Goal: Information Seeking & Learning: Learn about a topic

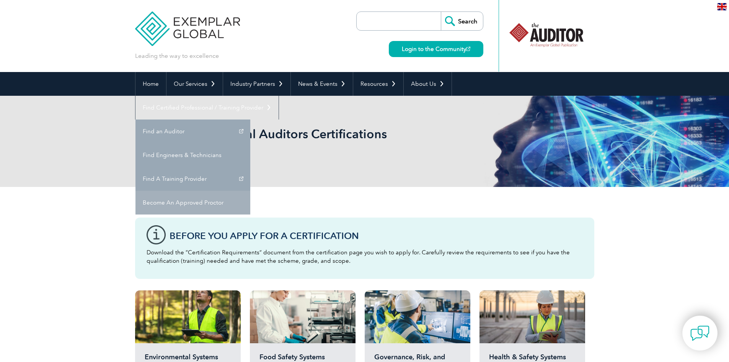
click at [250, 191] on link "Become An Approved Proctor" at bounding box center [192, 203] width 115 height 24
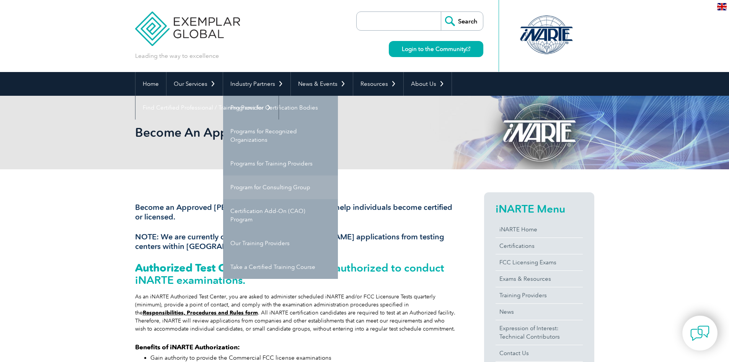
click at [283, 186] on link "Program for Consulting Group" at bounding box center [280, 187] width 115 height 24
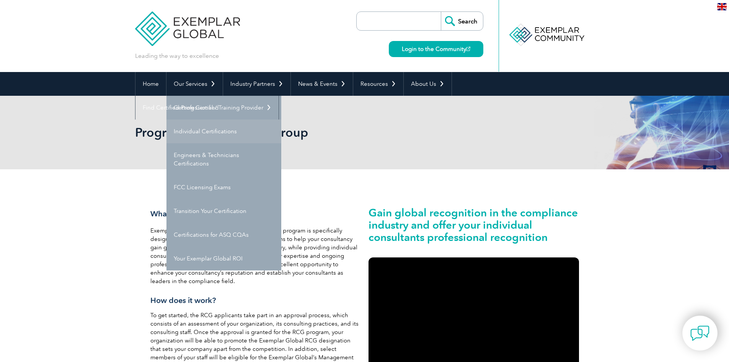
click at [215, 130] on link "Individual Certifications" at bounding box center [223, 131] width 115 height 24
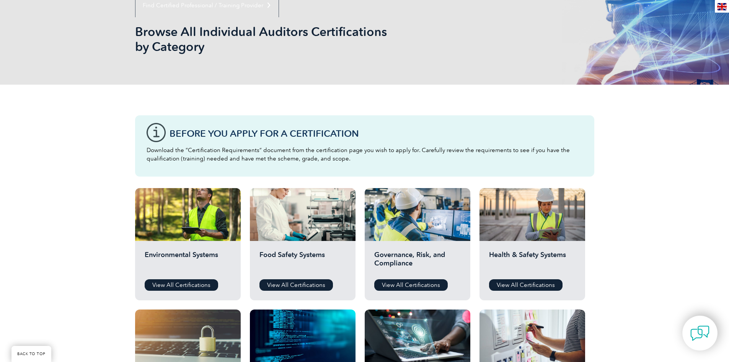
scroll to position [153, 0]
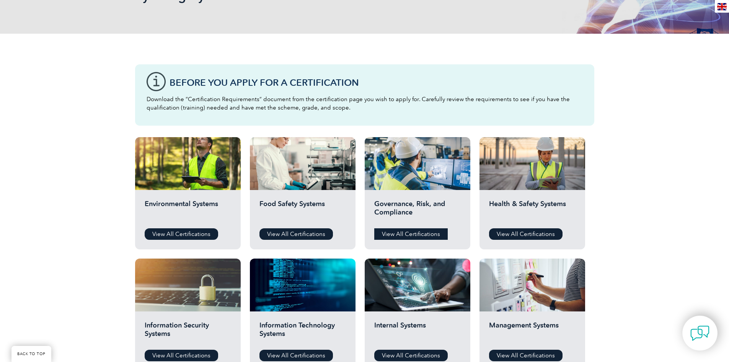
click at [406, 238] on link "View All Certifications" at bounding box center [410, 233] width 73 height 11
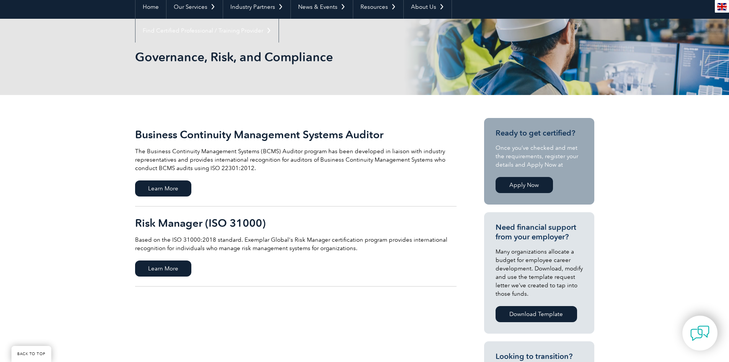
scroll to position [77, 0]
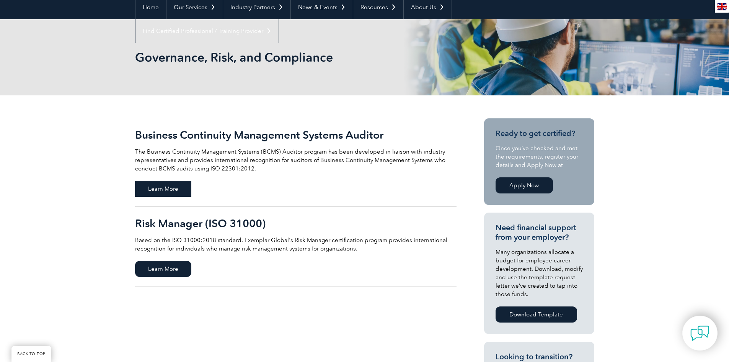
click at [180, 187] on span "Learn More" at bounding box center [163, 189] width 56 height 16
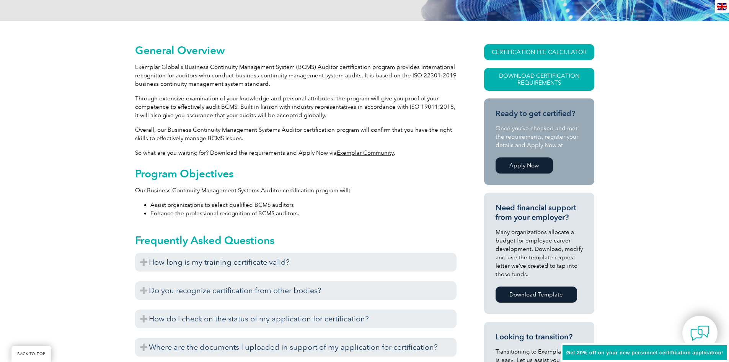
scroll to position [153, 0]
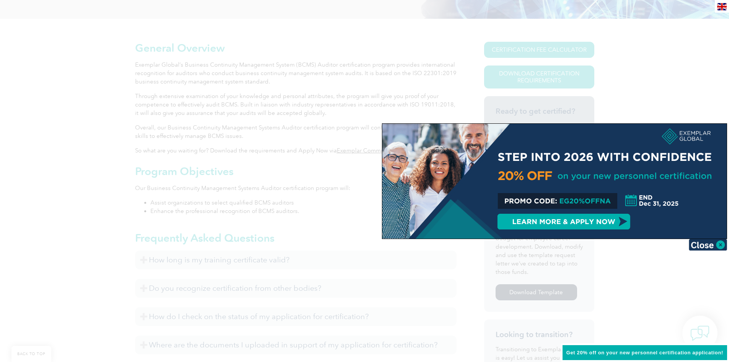
click at [701, 117] on div at bounding box center [364, 181] width 729 height 362
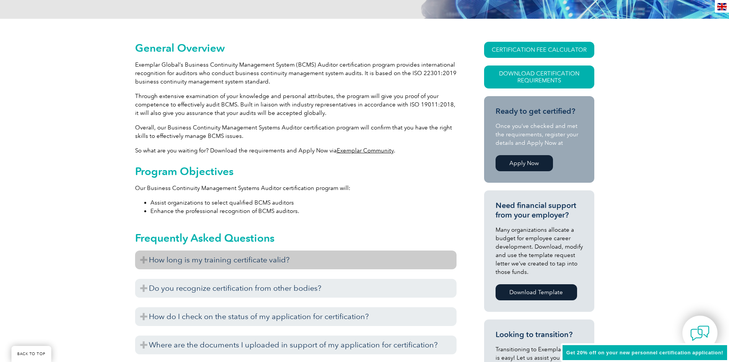
click at [163, 261] on h3 "How long is my training certificate valid?" at bounding box center [295, 259] width 321 height 19
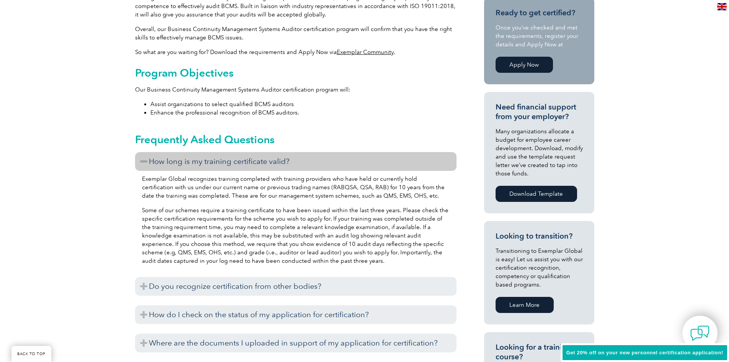
scroll to position [268, 0]
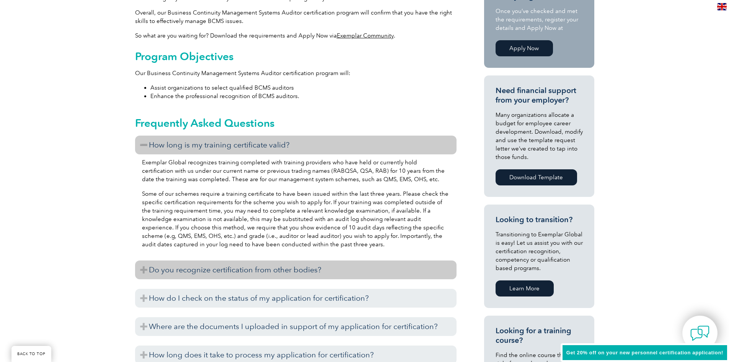
click at [326, 265] on h3 "Do you recognize certification from other bodies?" at bounding box center [295, 269] width 321 height 19
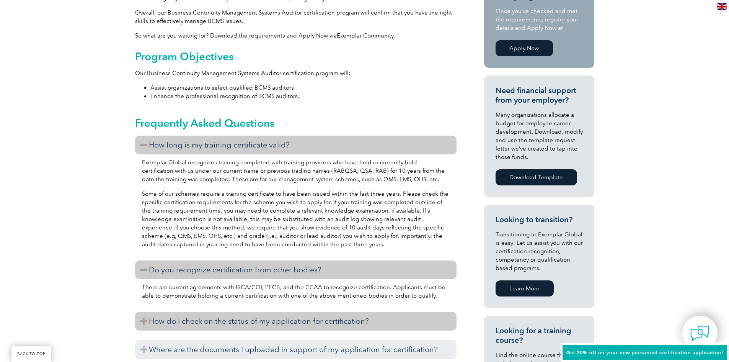
click at [225, 321] on h3 "How do I check on the status of my application for certification?" at bounding box center [295, 320] width 321 height 19
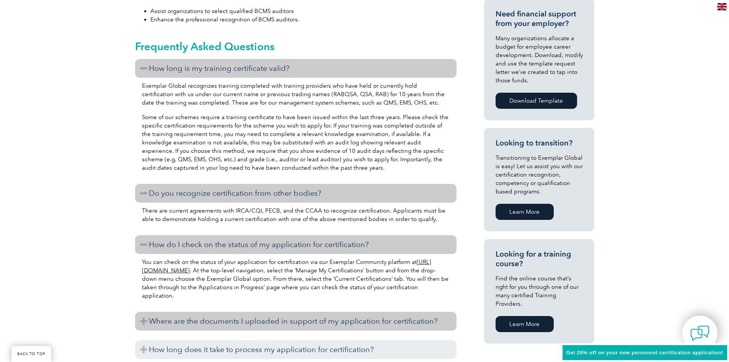
scroll to position [383, 0]
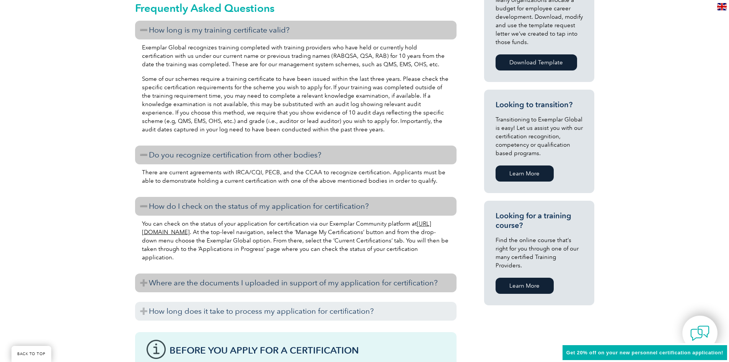
click at [339, 314] on h3 "How long does it take to process my application for certification?" at bounding box center [295, 311] width 321 height 19
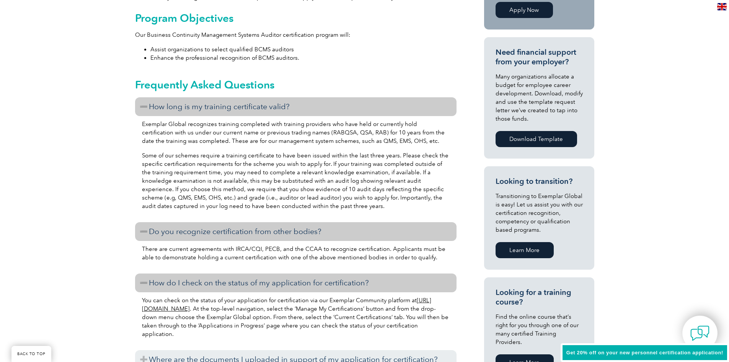
scroll to position [344, 0]
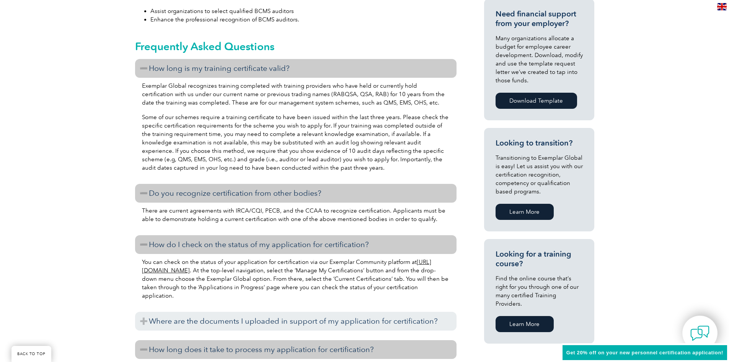
click at [507, 316] on link "Learn More" at bounding box center [525, 324] width 58 height 16
click at [511, 320] on link "Learn More" at bounding box center [525, 324] width 58 height 16
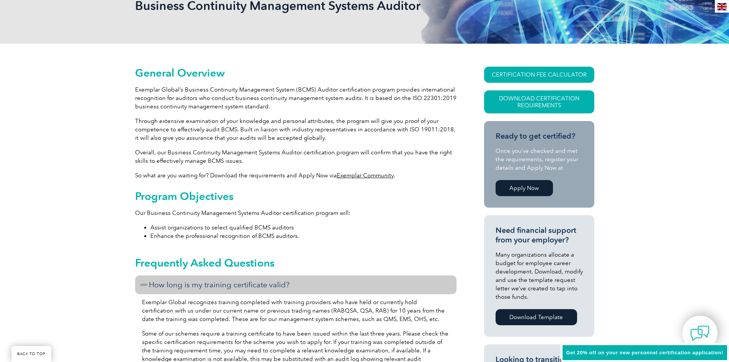
scroll to position [115, 0]
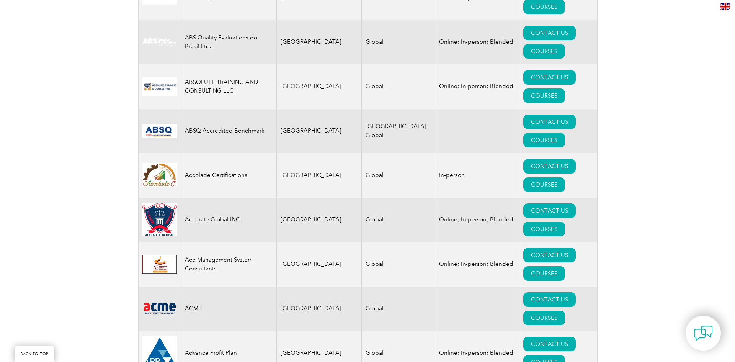
scroll to position [224, 0]
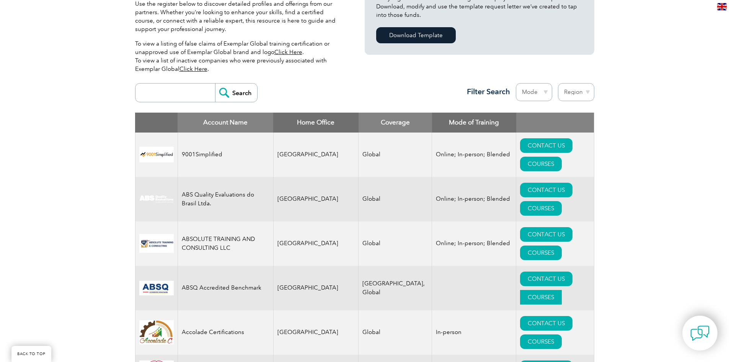
click at [562, 290] on link "COURSES" at bounding box center [541, 297] width 42 height 15
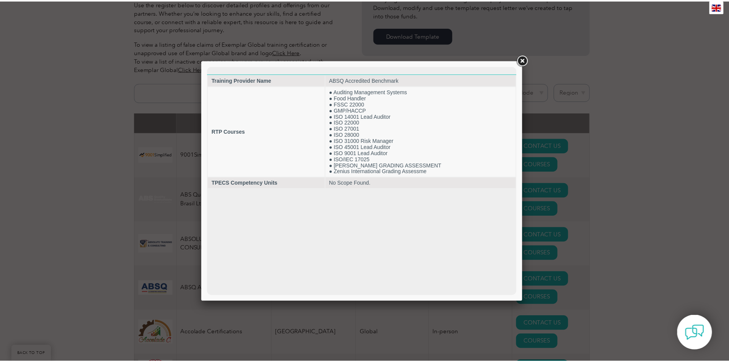
scroll to position [0, 0]
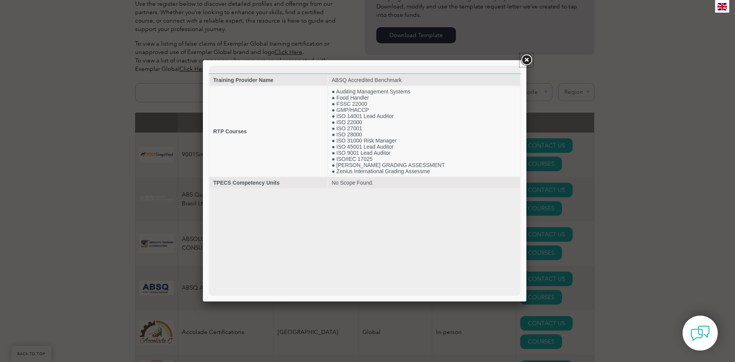
click at [525, 61] on link at bounding box center [526, 60] width 14 height 14
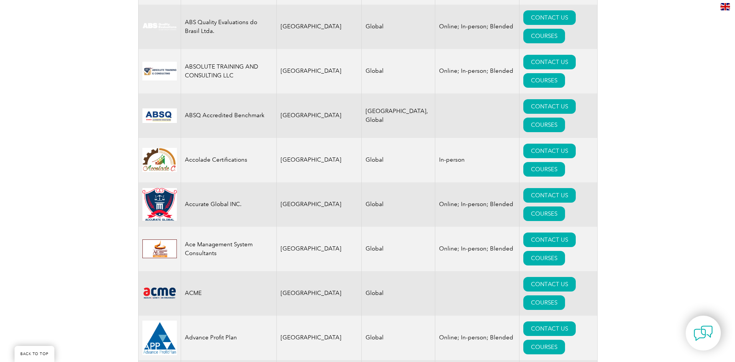
scroll to position [415, 0]
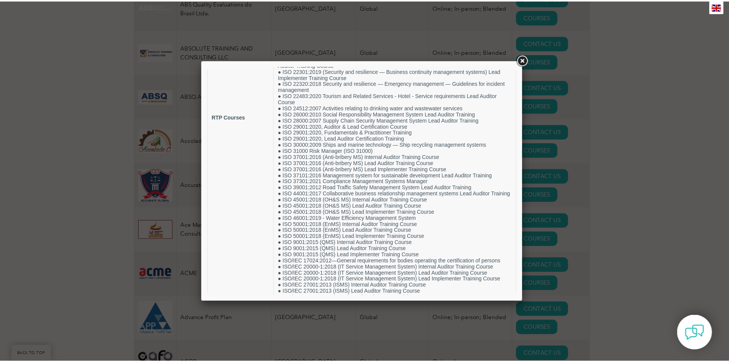
scroll to position [301, 0]
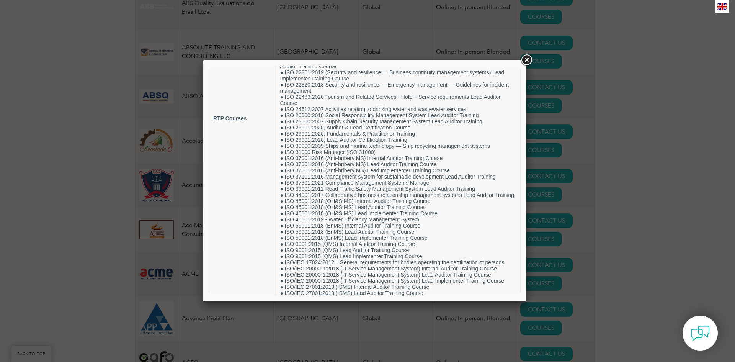
click at [523, 60] on link at bounding box center [526, 60] width 14 height 14
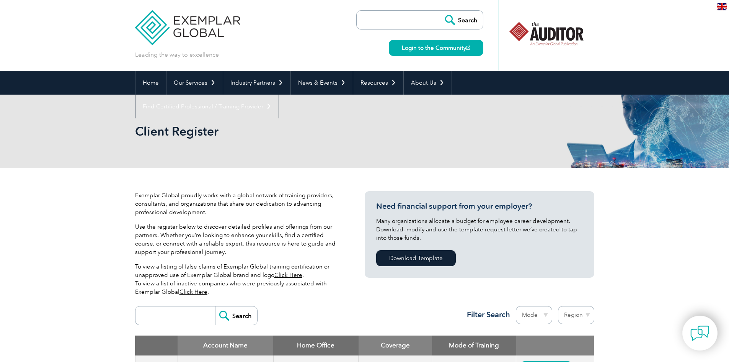
scroll to position [0, 0]
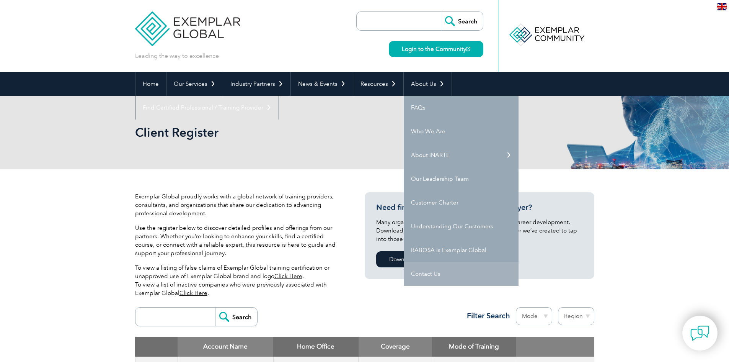
click at [450, 272] on link "Contact Us" at bounding box center [461, 274] width 115 height 24
